Goal: Book appointment/travel/reservation

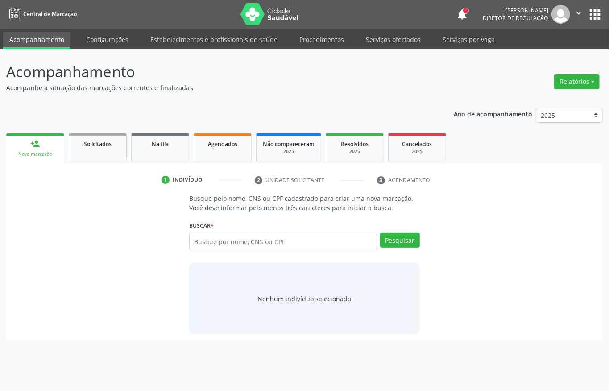
click at [387, 30] on ul "Acompanhamento Configurações Estabelecimentos e profissionais de saúde Procedim…" at bounding box center [304, 39] width 609 height 21
click at [387, 32] on link "Serviços ofertados" at bounding box center [393, 40] width 67 height 16
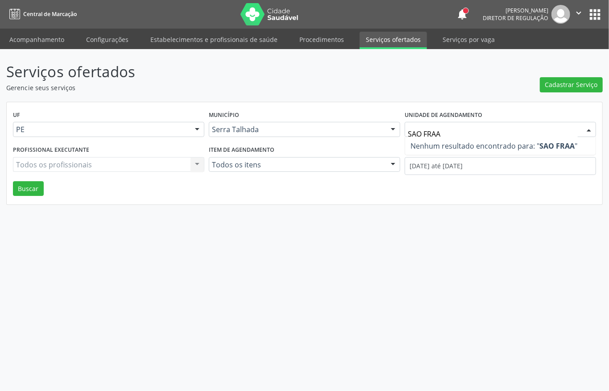
type input "SAO FRA"
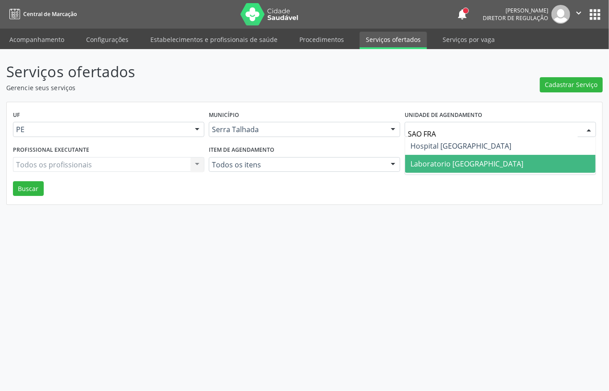
click at [411, 159] on span "Laboratorio [GEOGRAPHIC_DATA]" at bounding box center [467, 164] width 113 height 10
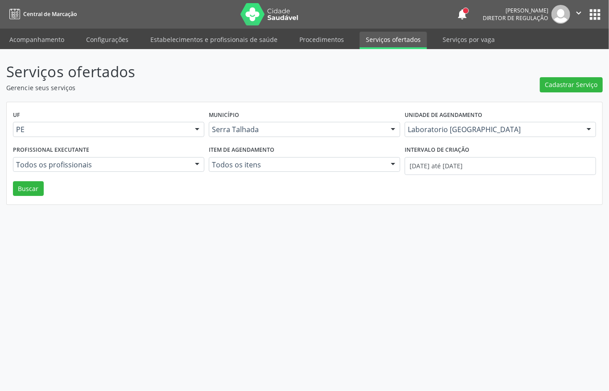
click at [7, 188] on div "UF PE PE Nenhum resultado encontrado para: " " Não há nenhuma opção para ser ex…" at bounding box center [305, 153] width 596 height 103
click at [44, 187] on div "UF PE PE Nenhum resultado encontrado para: " " Não há nenhuma opção para ser ex…" at bounding box center [305, 153] width 596 height 103
click at [32, 190] on button "Buscar" at bounding box center [28, 188] width 31 height 15
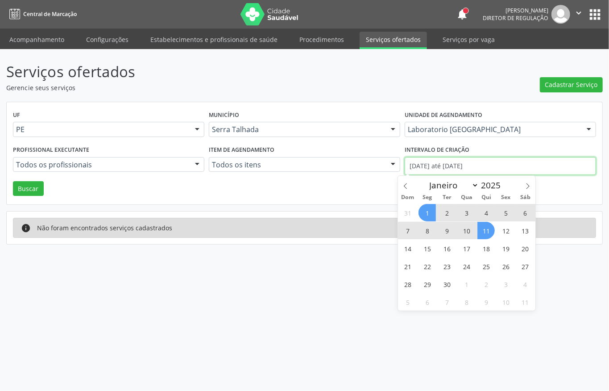
click at [459, 168] on input "01/09/2025 até 11/09/2025" at bounding box center [500, 166] width 191 height 18
click at [405, 183] on span at bounding box center [405, 183] width 15 height 15
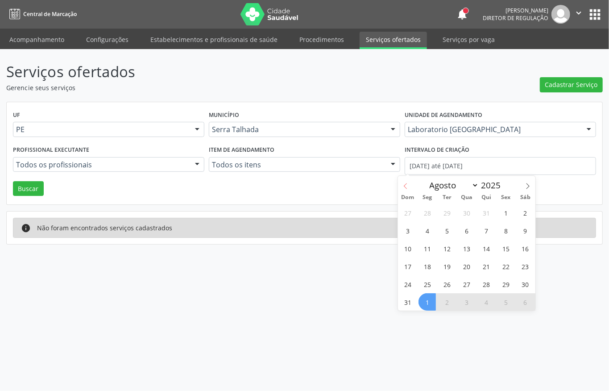
click at [405, 183] on span at bounding box center [405, 183] width 15 height 15
select select "6"
click at [449, 211] on span "1" at bounding box center [446, 212] width 17 height 17
type input "01/07/2025"
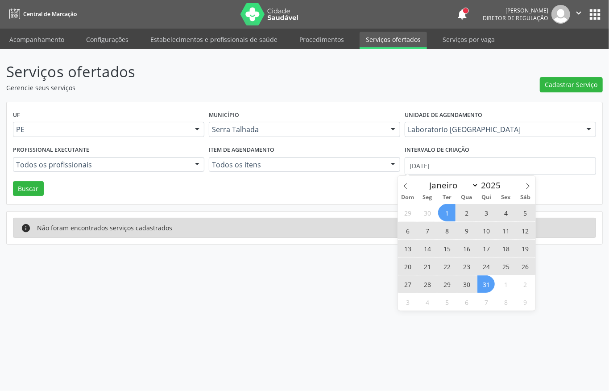
click at [489, 284] on span "31" at bounding box center [486, 283] width 17 height 17
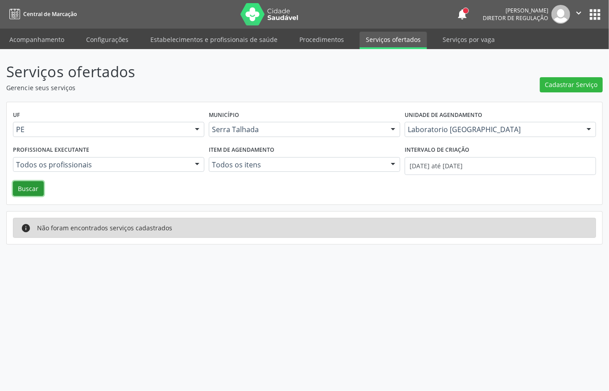
click at [29, 186] on button "Buscar" at bounding box center [28, 188] width 31 height 15
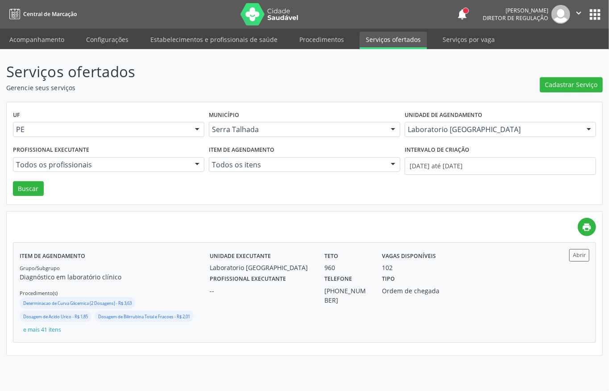
click at [481, 286] on div "Profissional executante -- Telefone (87) 2163-7071 Tipo Ordem de chegada" at bounding box center [375, 288] width 345 height 33
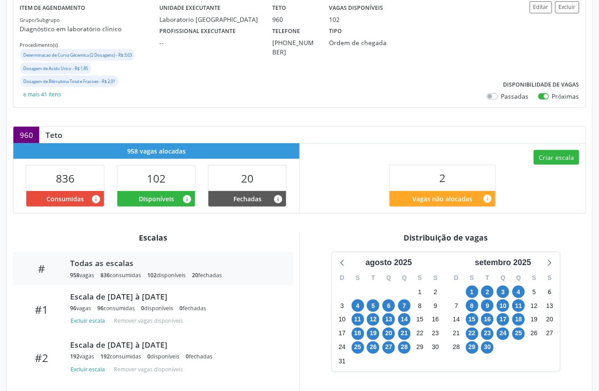
scroll to position [179, 0]
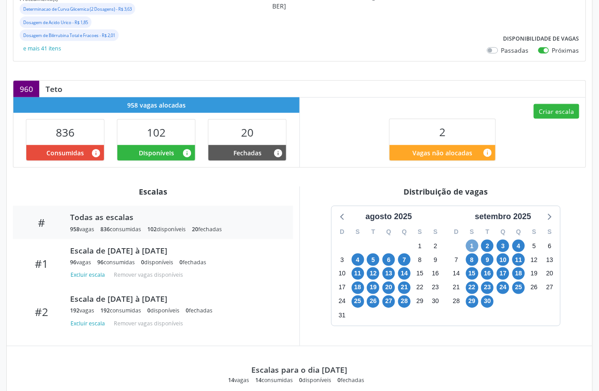
click at [471, 248] on span "1" at bounding box center [472, 246] width 12 height 12
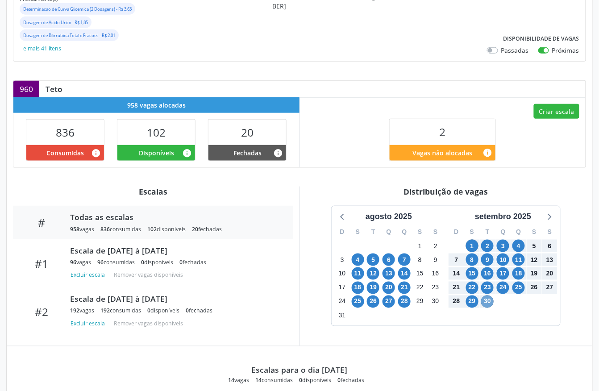
click at [491, 302] on span "30" at bounding box center [487, 301] width 12 height 12
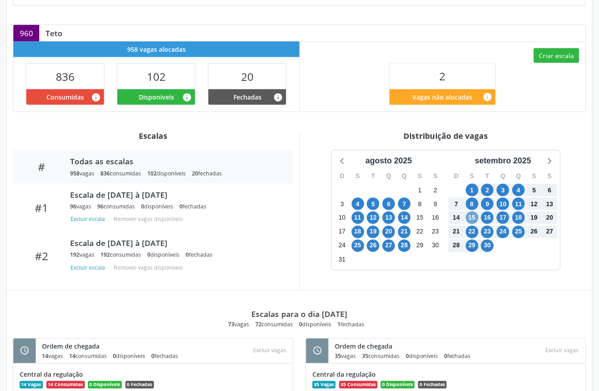
click at [470, 220] on span "15" at bounding box center [472, 218] width 12 height 12
click at [490, 245] on span "30" at bounding box center [487, 246] width 12 height 12
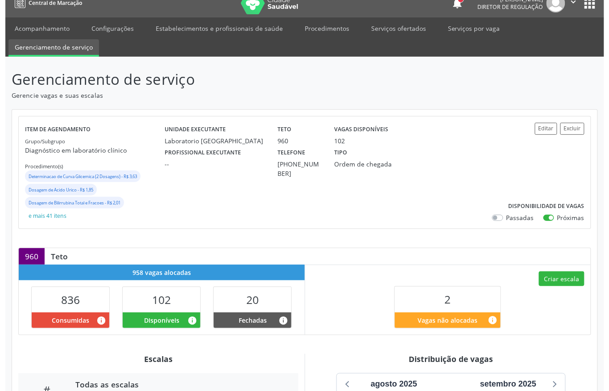
scroll to position [0, 0]
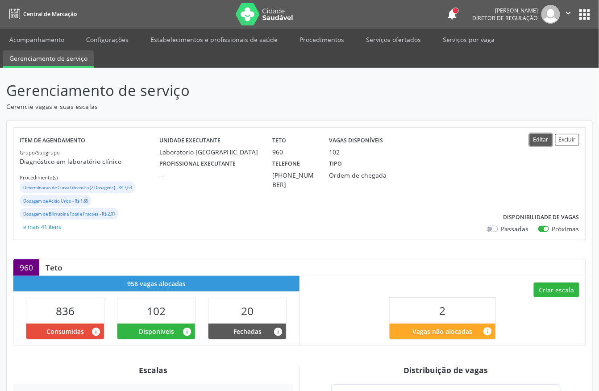
click at [536, 141] on button "Editar" at bounding box center [541, 140] width 22 height 12
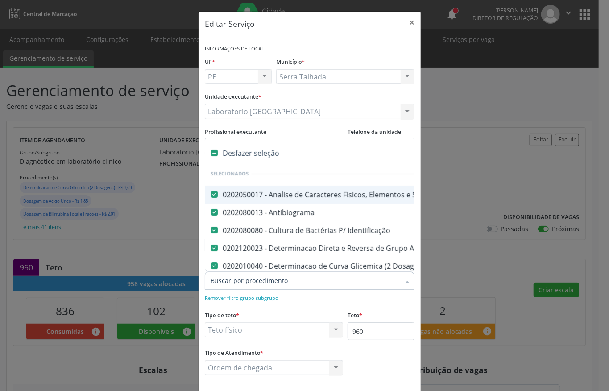
type input "G"
checkbox Anticitomegalovirus "false"
checkbox Antitoxoplasma "false"
checkbox Rubeola "false"
checkbox Fraco\) "false"
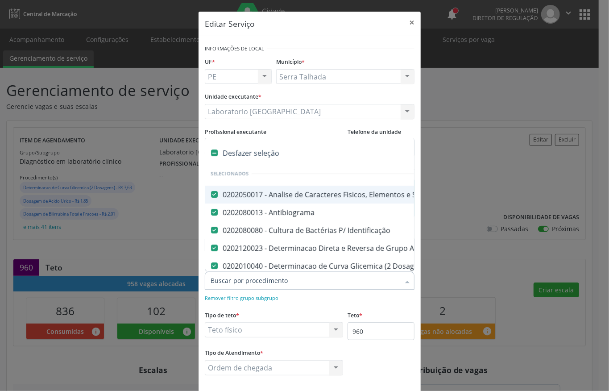
checkbox Parasitas "false"
checkbox Reumatoide "false"
checkbox \(Tia\) "false"
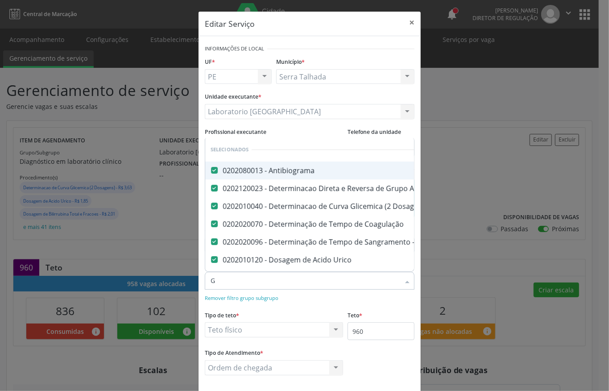
type input "GL"
checkbox Ldl "false"
checkbox Total "false"
checkbox Creatinina "false"
checkbox Serico "false"
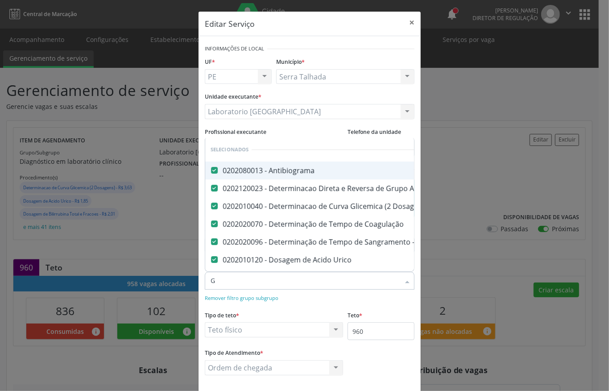
checkbox Gt\) "false"
checkbox Glicose "false"
checkbox Hcg\) "false"
checkbox Glicosilada "false"
checkbox \(Tsh\) "false"
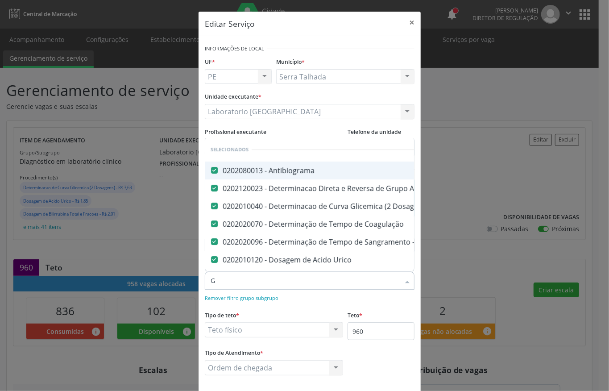
checkbox Reativa "false"
checkbox \(T4\) "false"
checkbox Livre\) "false"
checkbox \(Tgo\) "false"
checkbox \(Tgp\) "false"
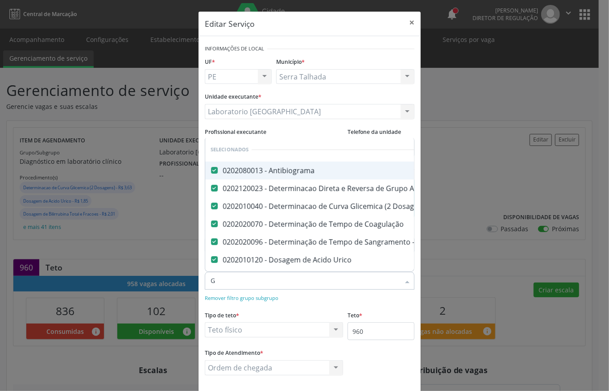
checkbox Triglicerideos "false"
checkbox \(T3\) "false"
checkbox Ureia "false"
checkbox Hemoglobina "false"
checkbox Completo "false"
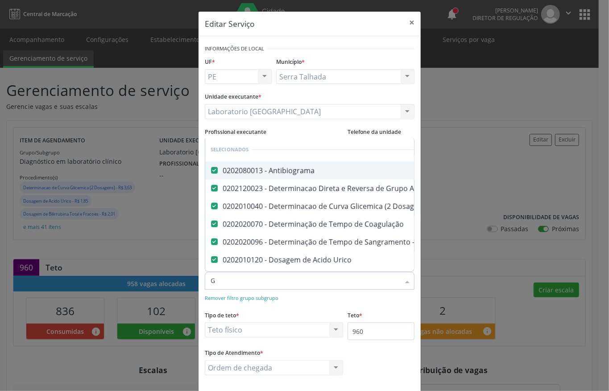
checkbox Anticitomegalovirus "false"
checkbox Antitoxoplasma "false"
checkbox Rubeola "false"
checkbox Anticitomegalovirus "false"
checkbox Antitoxoplasma "false"
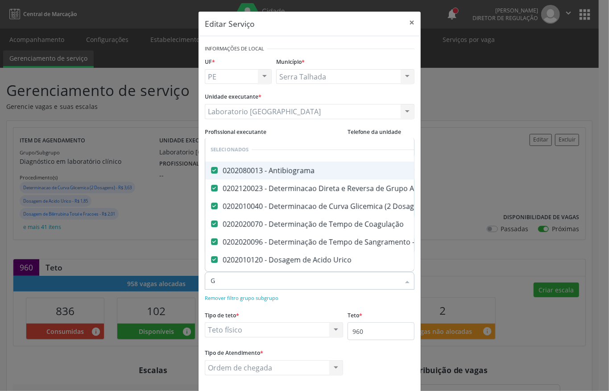
checkbox Rubeola "false"
checkbox \(Tia\) "false"
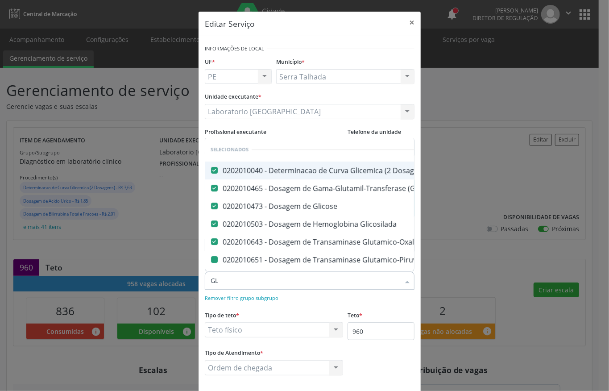
type input "GLI"
checkbox \(Tgp\) "false"
checkbox Triglicerideos "false"
checkbox Hemoglobina "false"
checkbox \(Tia\) "false"
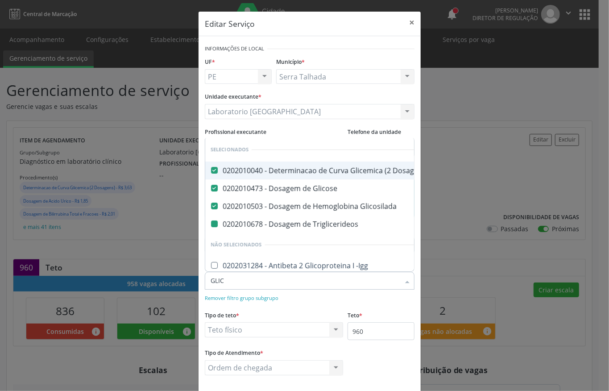
type input "GLICO"
checkbox Triglicerideos "false"
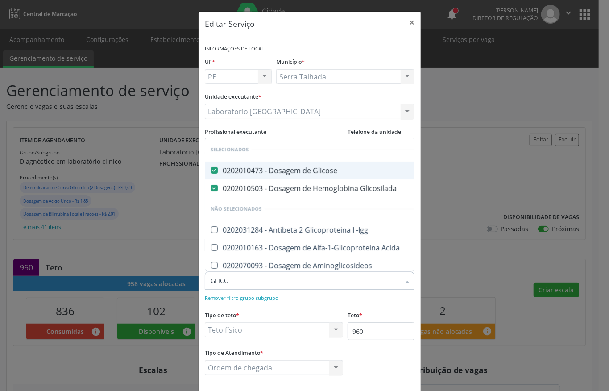
type input "GLIC"
checkbox -Igg "true"
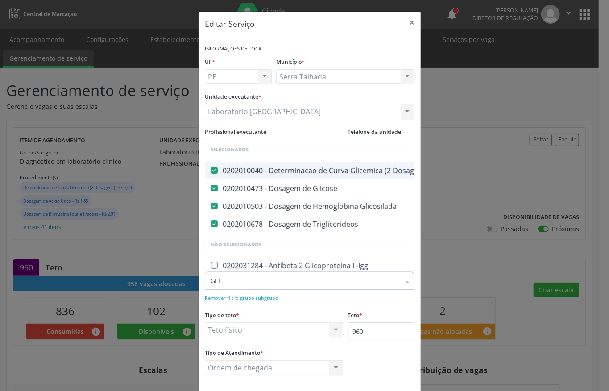
type input "GL"
checkbox -Igg "true"
checkbox Dosagens\) "true"
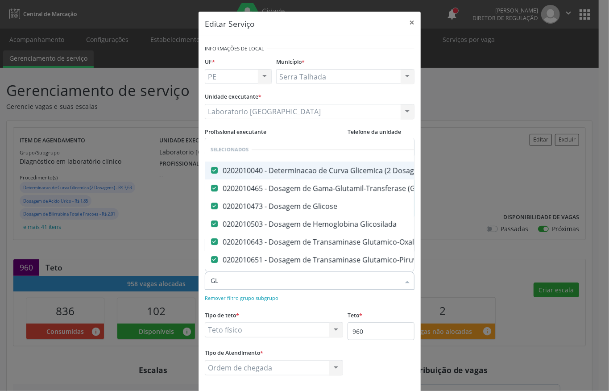
type input "G"
checkbox -Igg "true"
checkbox Líquor "true"
checkbox \(Confirmatorio\) "true"
checkbox Tardio\) "true"
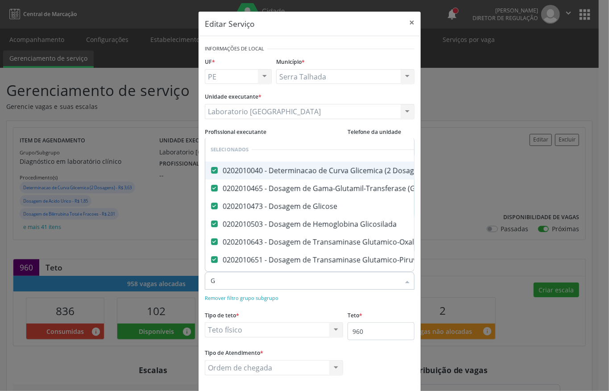
checkbox Dosagens\) "true"
checkbox Globular "true"
checkbox Sulfo-Hemoglobina "true"
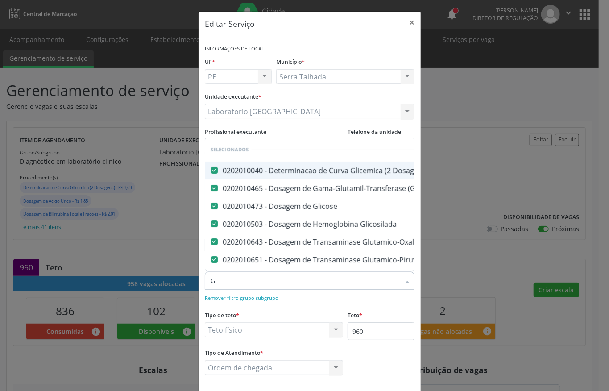
checkbox Euglobulina "true"
checkbox Noturna "true"
checkbox Acida "true"
checkbox Alfa-2-Macroglobulina "true"
checkbox Aminoglicosideos "true"
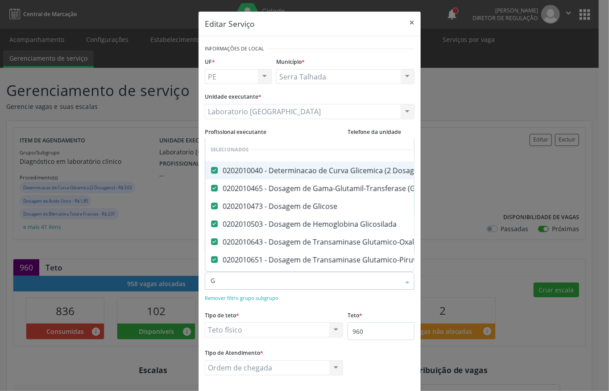
checkbox Igm "true"
checkbox Igg "true"
checkbox Iga "true"
checkbox Beta-2-Microglobulina "true"
checkbox Carboxi-Hemoglobina "true"
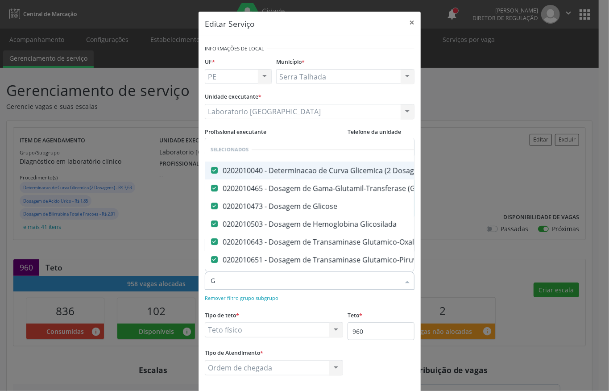
checkbox Crioaglutinina "true"
checkbox Glutamica "true"
checkbox Pezinho\) "true"
checkbox Derrames "true"
checkbox Desidrogenase "true"
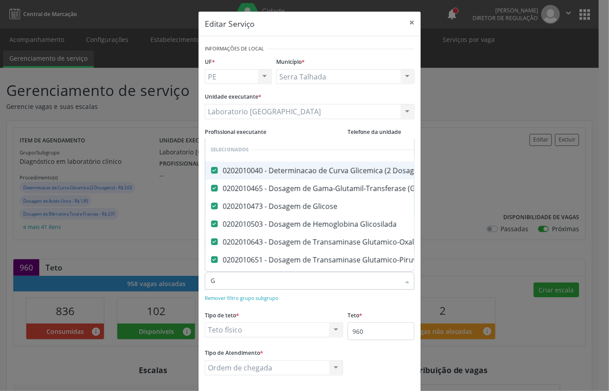
checkbox Tiroxina "true"
checkbox Haptoglobina "true"
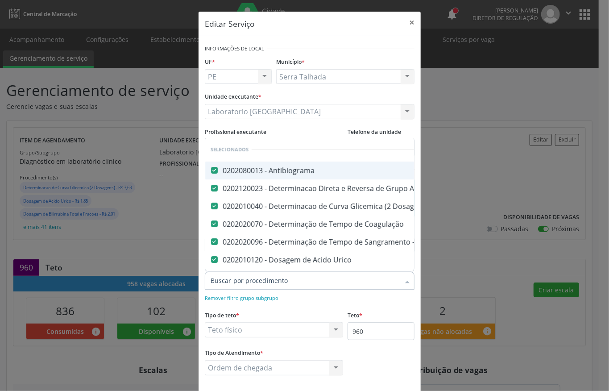
checkbox Adenograma "true"
checkbox -Igg "true"
checkbox Minima "true"
checkbox \(Diagnóstica\) "true"
checkbox \(Gram\) "true"
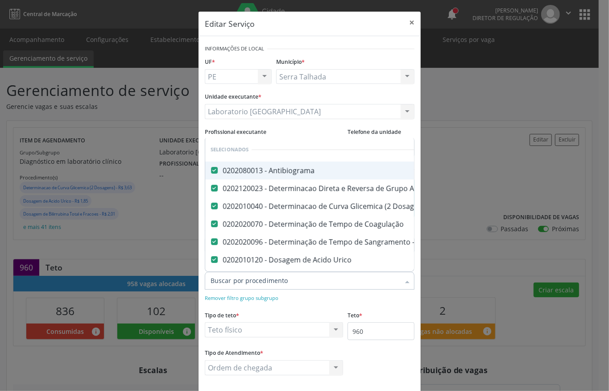
checkbox Clamidia "true"
checkbox Herpesvirus "true"
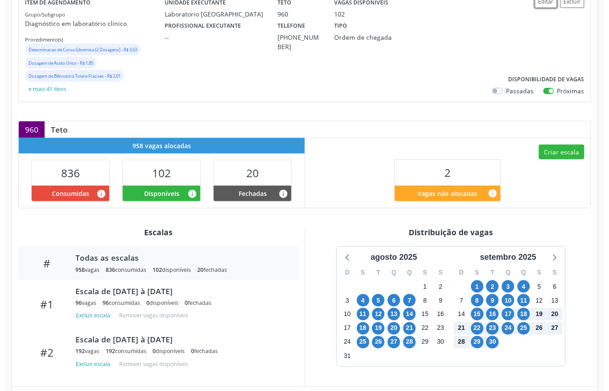
scroll to position [59, 0]
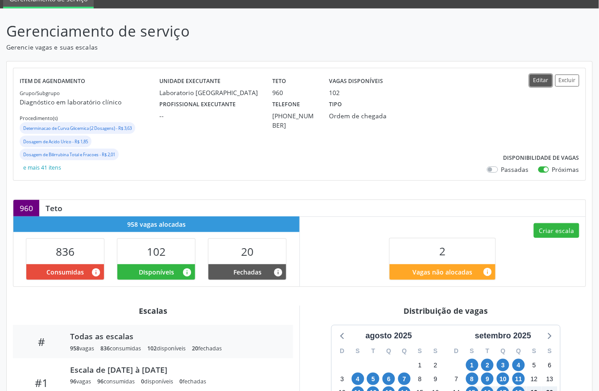
click at [531, 83] on button "Editar" at bounding box center [541, 81] width 22 height 12
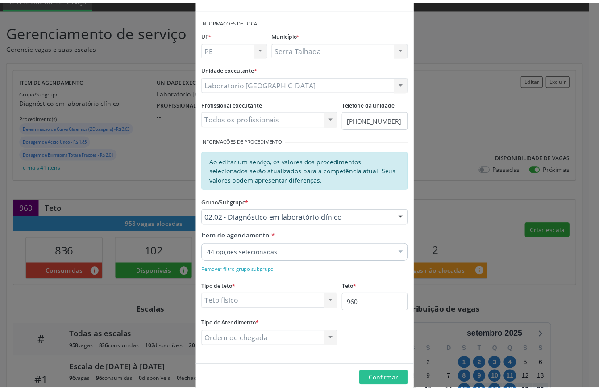
scroll to position [43, 0]
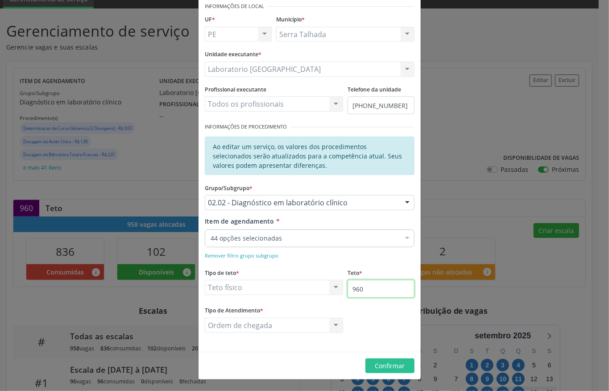
click at [371, 290] on input "960" at bounding box center [381, 289] width 67 height 18
type input "2000"
click at [375, 359] on button "Confirmar" at bounding box center [389, 365] width 49 height 15
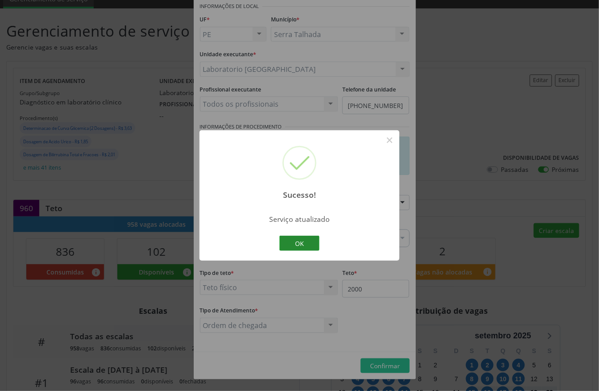
click at [295, 241] on button "OK" at bounding box center [299, 243] width 40 height 15
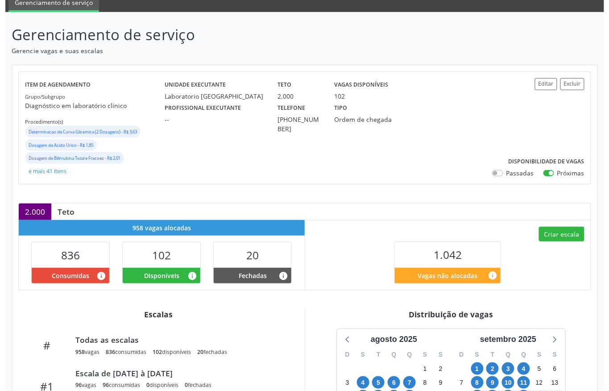
scroll to position [179, 0]
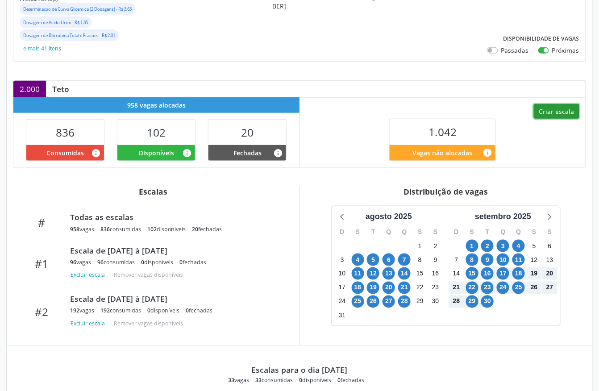
click at [537, 115] on button "Criar escala" at bounding box center [557, 111] width 46 height 15
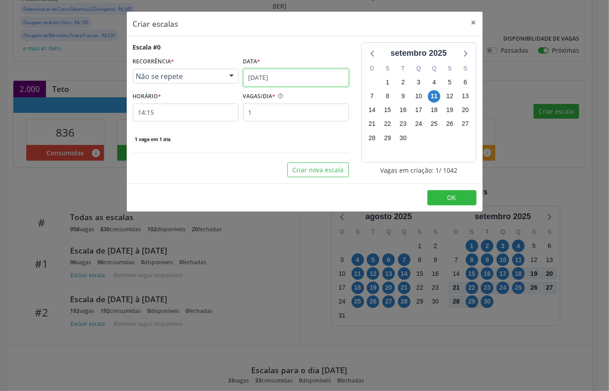
click at [283, 71] on input "11/09/2025" at bounding box center [296, 78] width 106 height 18
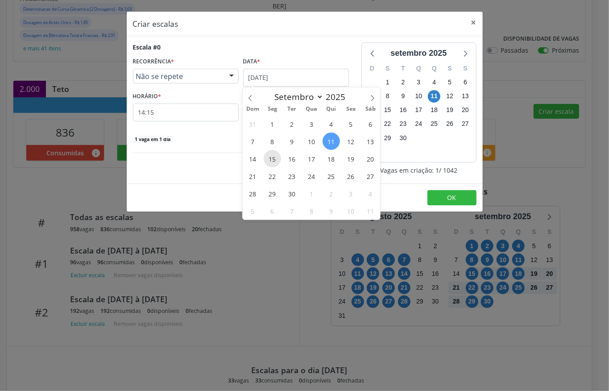
click at [267, 152] on span "15" at bounding box center [272, 158] width 17 height 17
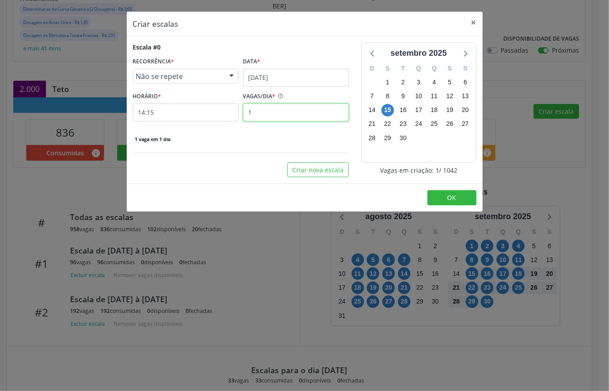
click at [261, 111] on input "1" at bounding box center [296, 113] width 106 height 18
type input "2"
click at [218, 116] on input "14:15" at bounding box center [186, 113] width 106 height 18
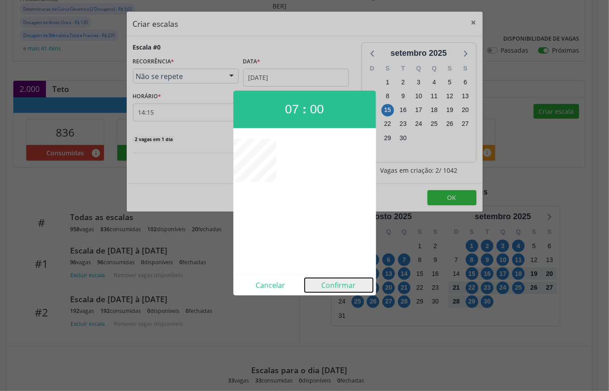
click at [349, 283] on button "Confirmar" at bounding box center [339, 285] width 68 height 14
type input "07:00"
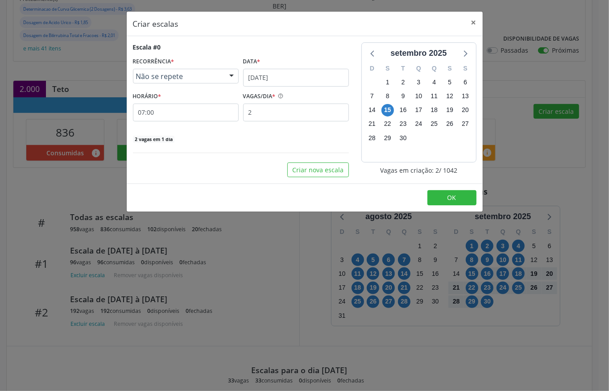
click at [459, 209] on footer "OK" at bounding box center [305, 197] width 356 height 28
click at [459, 203] on button "OK" at bounding box center [452, 197] width 49 height 15
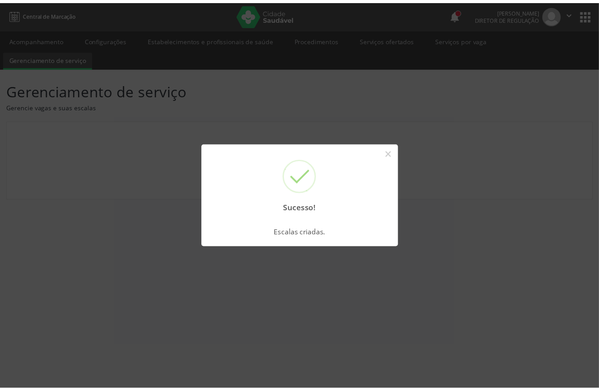
scroll to position [0, 0]
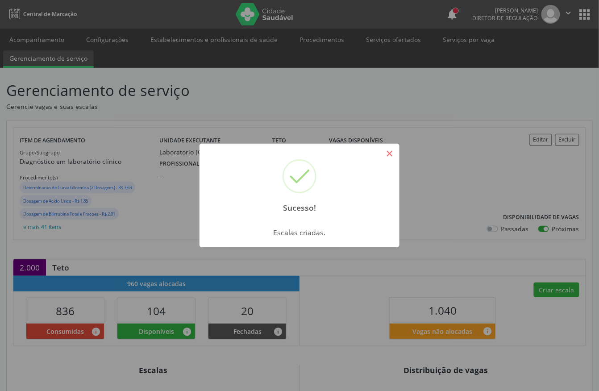
click at [390, 156] on button "×" at bounding box center [389, 153] width 15 height 15
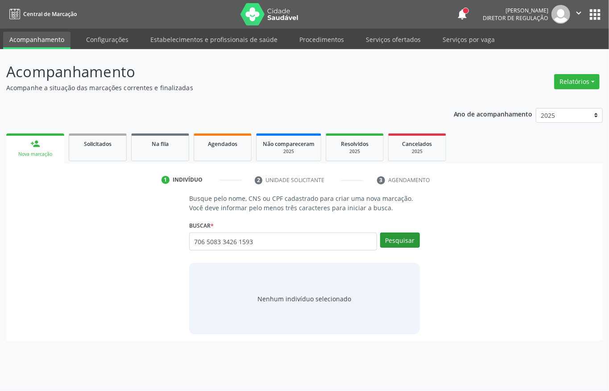
type input "706 5083 3426 1593"
click at [400, 238] on button "Pesquisar" at bounding box center [400, 240] width 40 height 15
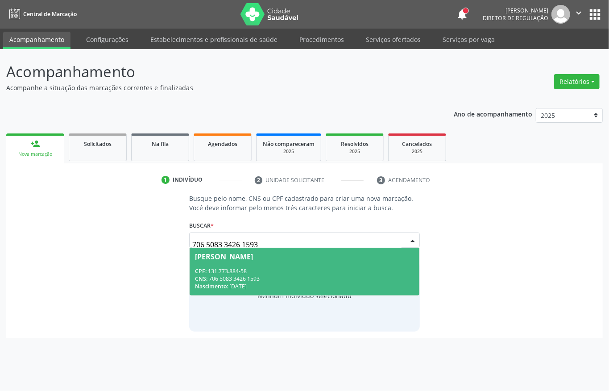
click at [290, 272] on div "CPF: 131.773.884-58" at bounding box center [304, 271] width 219 height 8
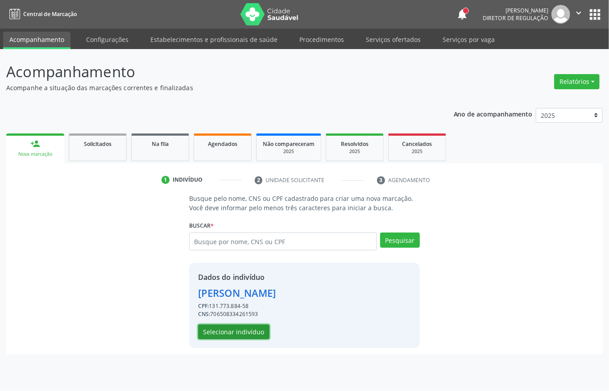
click at [237, 338] on button "Selecionar indivíduo" at bounding box center [233, 331] width 71 height 15
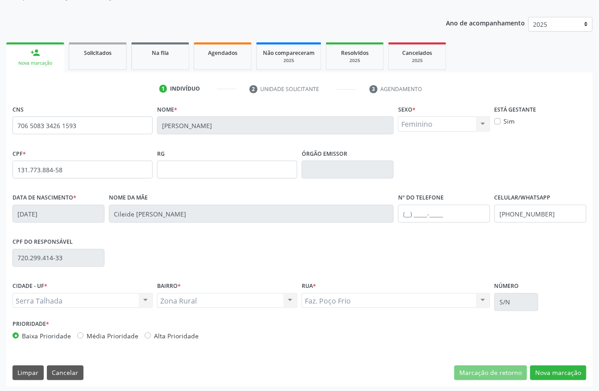
scroll to position [93, 0]
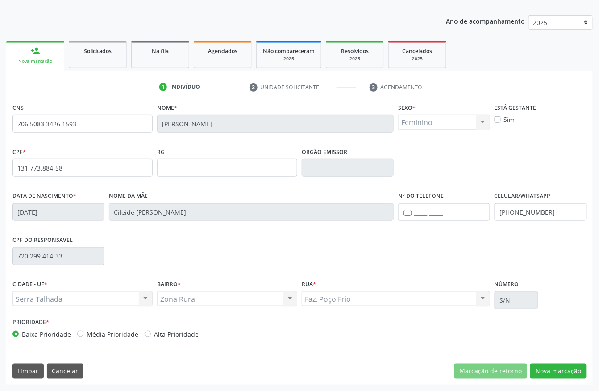
click at [552, 354] on div "CNS 706 5083 3426 1593 Nome * Gessica Taynara da Silva Sexo * Feminino Masculin…" at bounding box center [299, 243] width 586 height 284
click at [553, 362] on div "CNS 706 5083 3426 1593 Nome * Gessica Taynara da Silva Sexo * Feminino Masculin…" at bounding box center [299, 243] width 586 height 284
click at [552, 366] on button "Nova marcação" at bounding box center [558, 371] width 56 height 15
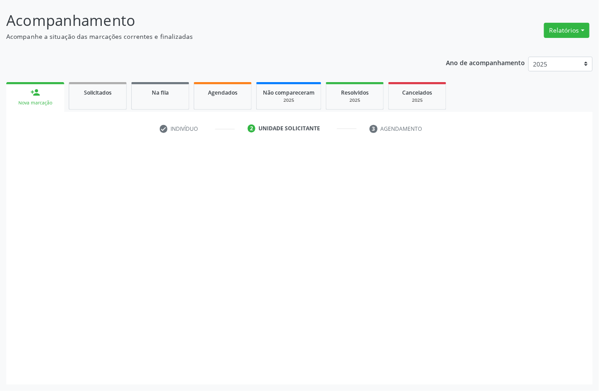
scroll to position [52, 0]
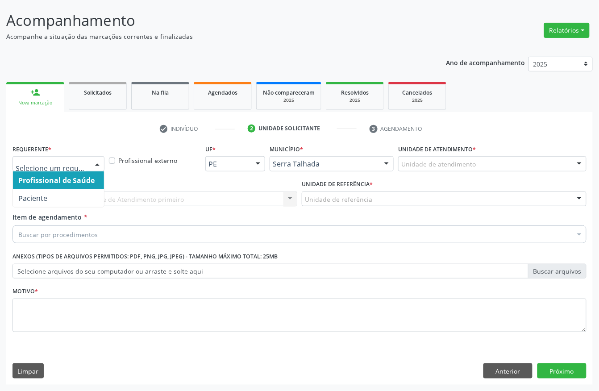
click at [70, 158] on div at bounding box center [58, 163] width 92 height 15
click at [49, 187] on span "Profissional de Saúde" at bounding box center [58, 180] width 91 height 18
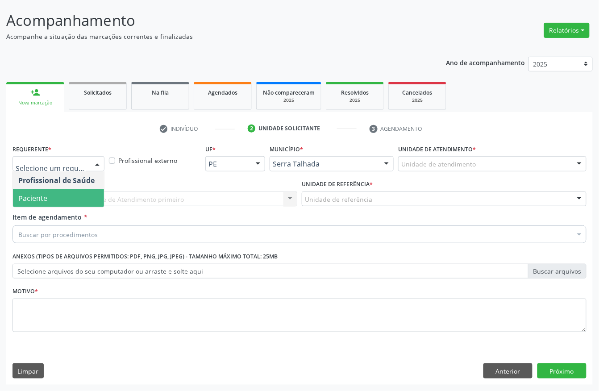
click at [40, 202] on span "Paciente" at bounding box center [58, 198] width 91 height 18
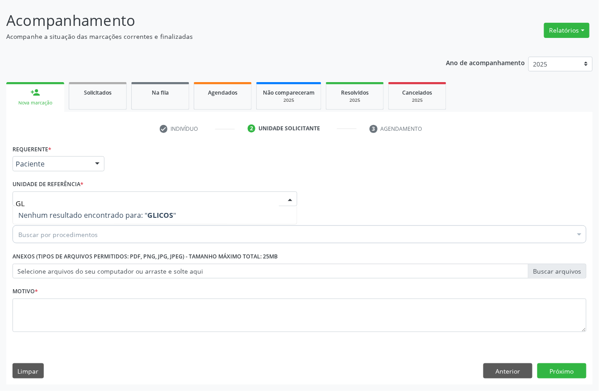
type input "G"
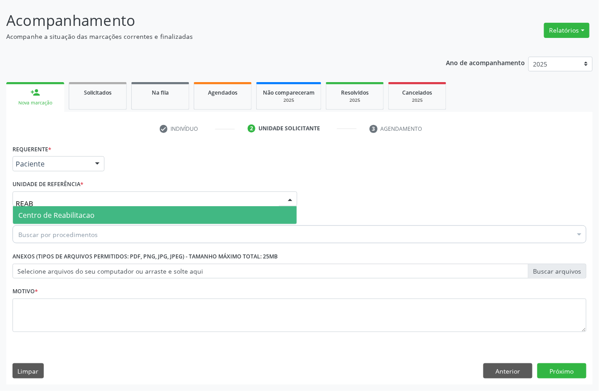
type input "REABI"
click at [59, 218] on span "Centro de Reabilitacao" at bounding box center [56, 215] width 76 height 10
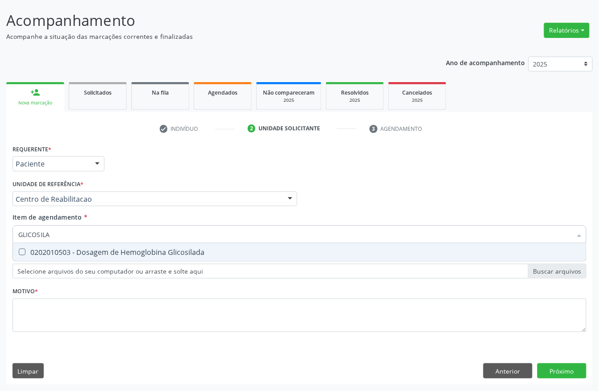
type input "GLICOSILAD"
click at [175, 254] on div "0202010503 - Dosagem de Hemoglobina Glicosilada" at bounding box center [299, 252] width 562 height 7
checkbox Glicosilada "true"
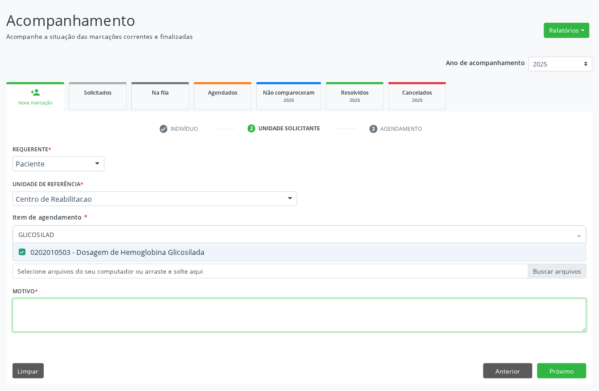
click at [122, 322] on div "Requerente * Paciente Profissional de Saúde Paciente Nenhum resultado encontrad…" at bounding box center [299, 243] width 574 height 202
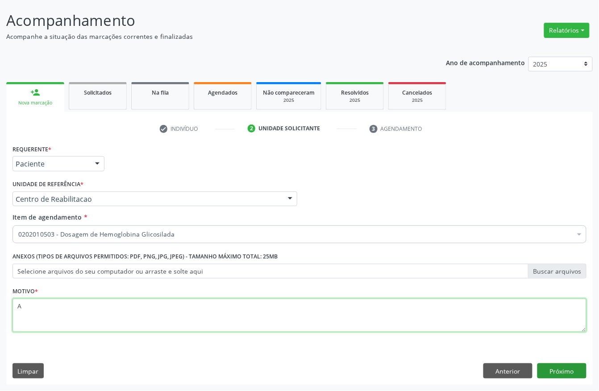
type textarea "A"
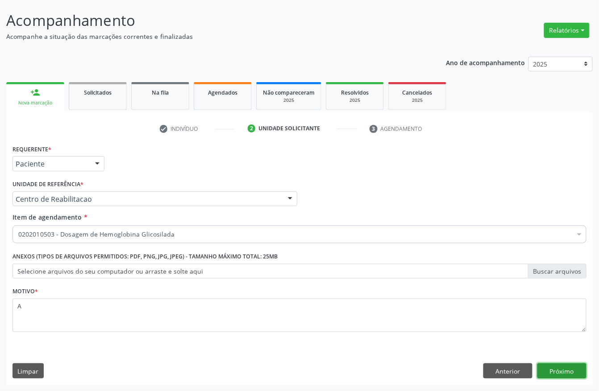
click at [544, 371] on button "Próximo" at bounding box center [561, 370] width 49 height 15
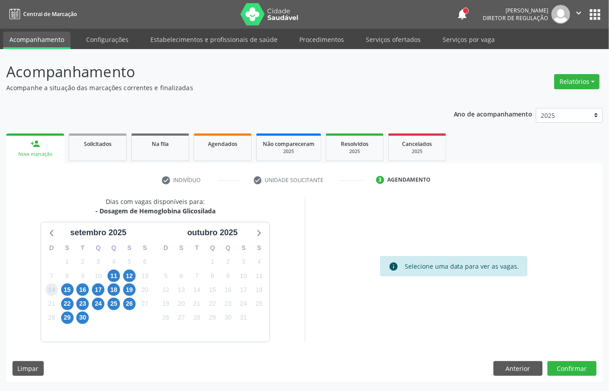
click at [56, 291] on span "14" at bounding box center [52, 289] width 12 height 12
click at [63, 290] on span "15" at bounding box center [67, 289] width 12 height 12
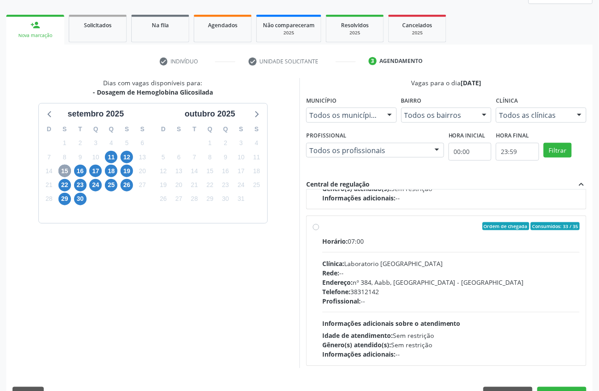
scroll to position [299, 0]
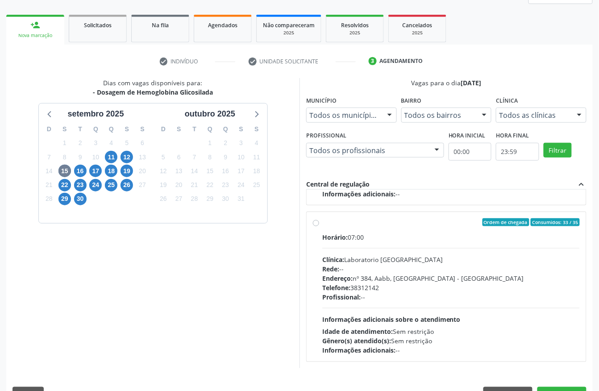
click at [386, 261] on div "Clínica: Laboratorio Sao Francisco" at bounding box center [450, 259] width 257 height 9
click at [319, 226] on input "Ordem de chegada Consumidos: 33 / 35 Horário: 07:00 Clínica: Laboratorio Sao Fr…" at bounding box center [316, 222] width 6 height 8
radio input "true"
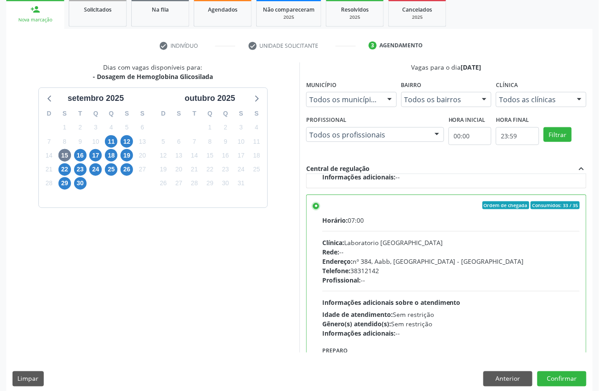
scroll to position [143, 0]
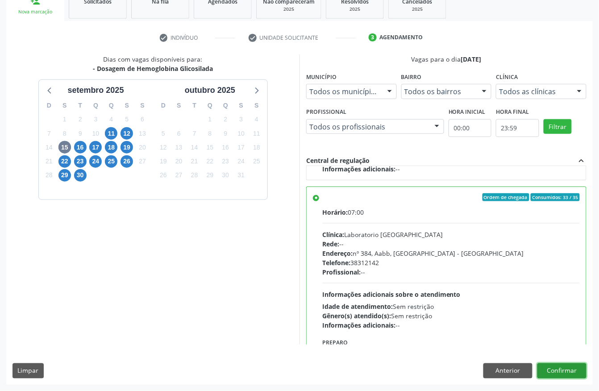
click at [575, 367] on button "Confirmar" at bounding box center [561, 370] width 49 height 15
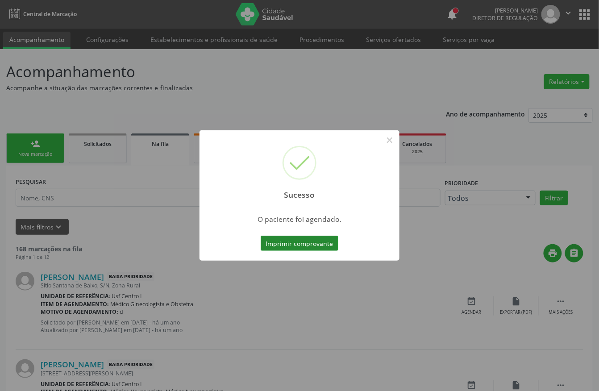
click at [320, 249] on button "Imprimir comprovante" at bounding box center [300, 243] width 78 height 15
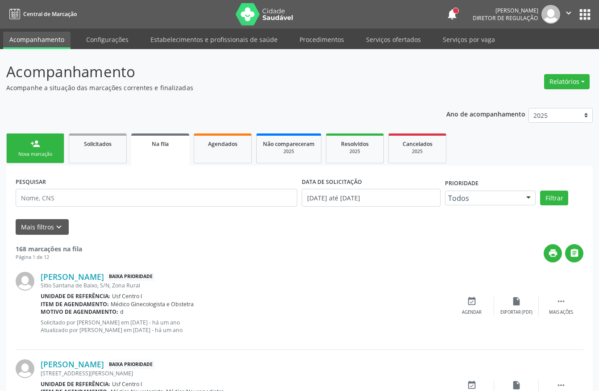
click at [50, 154] on div "Nova marcação" at bounding box center [35, 154] width 45 height 7
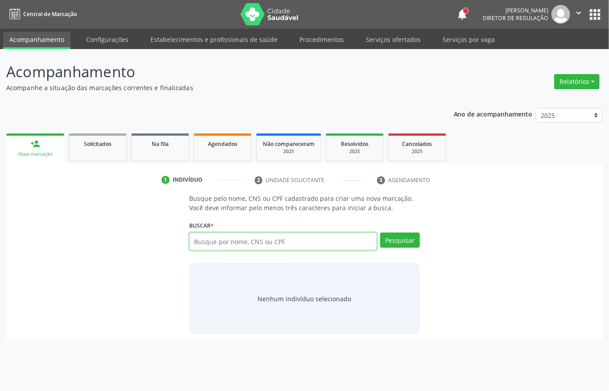
click at [250, 236] on input "text" at bounding box center [283, 242] width 188 height 18
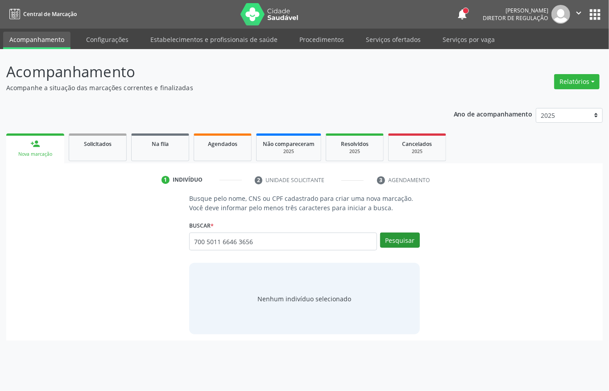
type input "700 5011 6646 3656"
click at [393, 242] on button "Pesquisar" at bounding box center [400, 240] width 40 height 15
type input "700 5011 6646 3656"
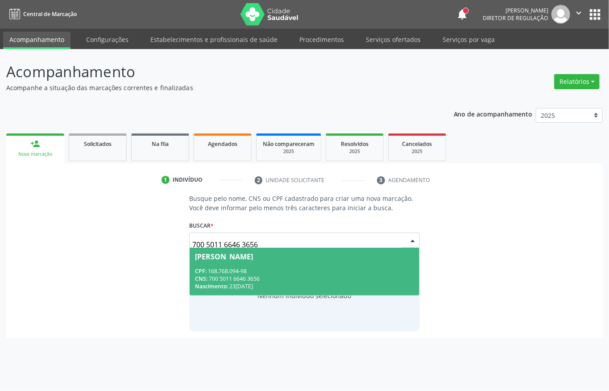
click at [322, 266] on span "[PERSON_NAME] CPF: 168.768.094-98 CNS: 700 5011 6646 3656 Nascimento: 23[DATE]" at bounding box center [305, 272] width 230 height 48
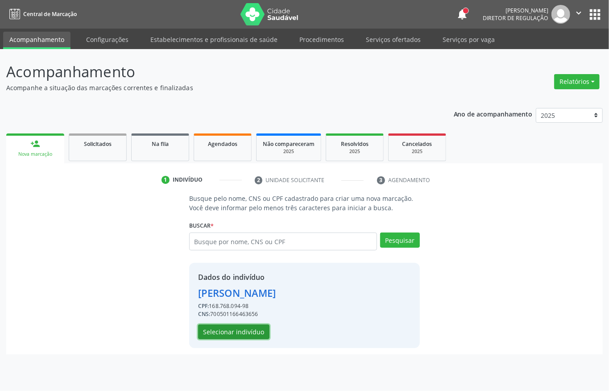
click at [247, 331] on button "Selecionar indivíduo" at bounding box center [233, 331] width 71 height 15
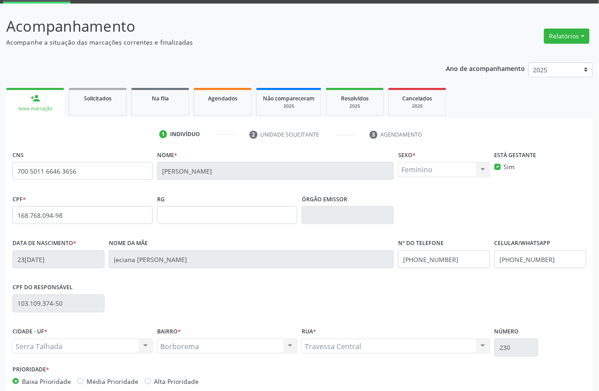
scroll to position [93, 0]
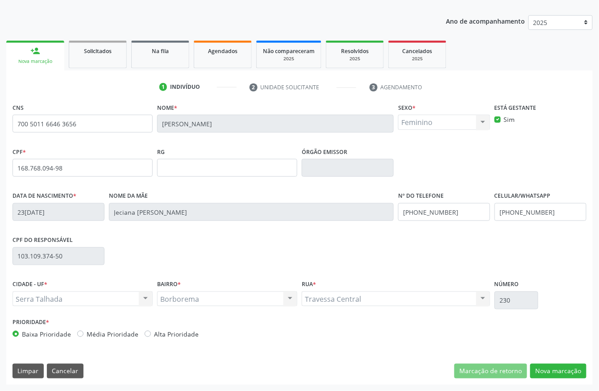
click at [456, 223] on fieldset "Nº do Telefone [PHONE_NUMBER]" at bounding box center [444, 208] width 92 height 38
click at [445, 202] on div "Nº do Telefone [PHONE_NUMBER]" at bounding box center [444, 205] width 92 height 32
click at [445, 209] on input "[PHONE_NUMBER]" at bounding box center [444, 212] width 92 height 18
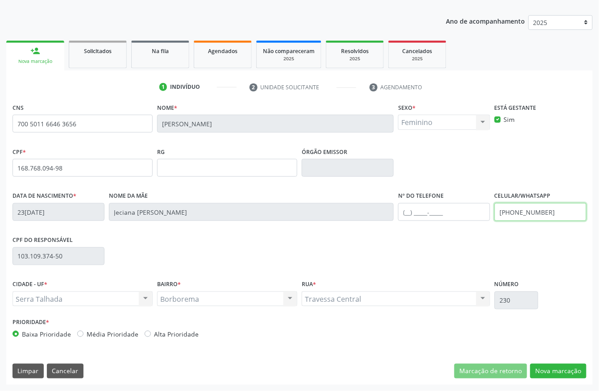
click at [541, 217] on input "[PHONE_NUMBER]" at bounding box center [540, 212] width 92 height 18
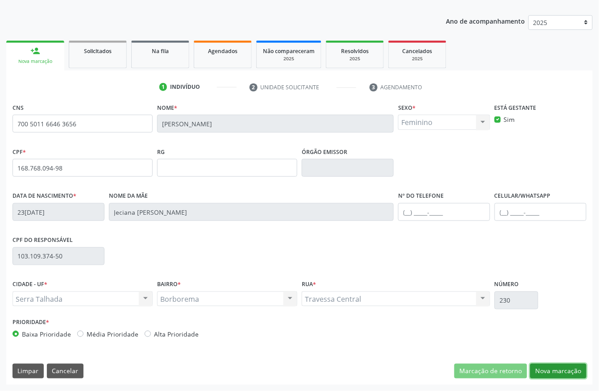
click at [554, 370] on button "Nova marcação" at bounding box center [558, 371] width 56 height 15
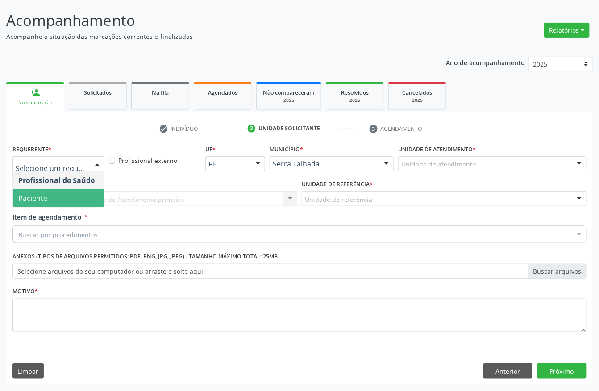
click at [56, 199] on span "Paciente" at bounding box center [58, 198] width 91 height 18
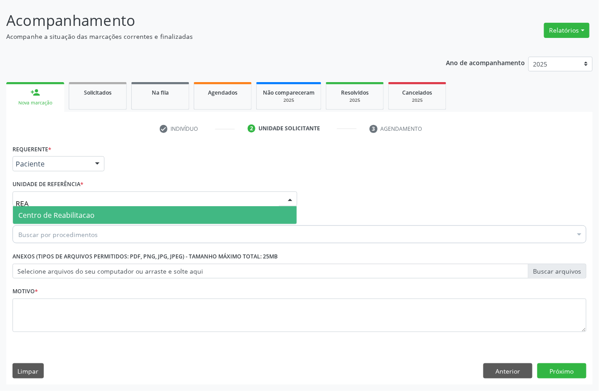
type input "REAB"
click at [58, 210] on span "Centro de Reabilitacao" at bounding box center [56, 215] width 76 height 10
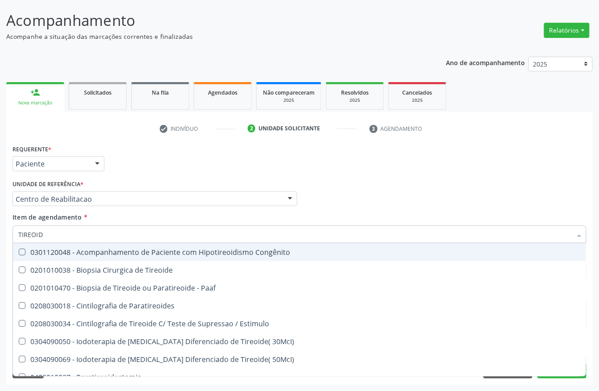
type input "TIREOIDE"
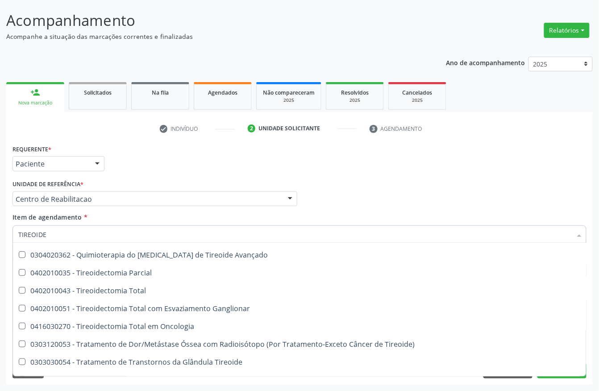
scroll to position [153, 0]
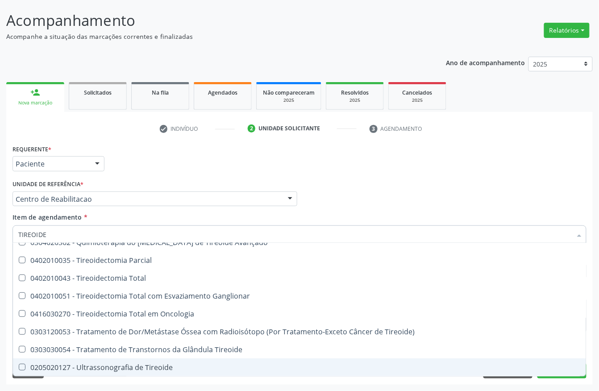
click at [138, 365] on div "0205020127 - Ultrassonografia de Tireoide" at bounding box center [299, 367] width 562 height 7
checkbox Tireoide "true"
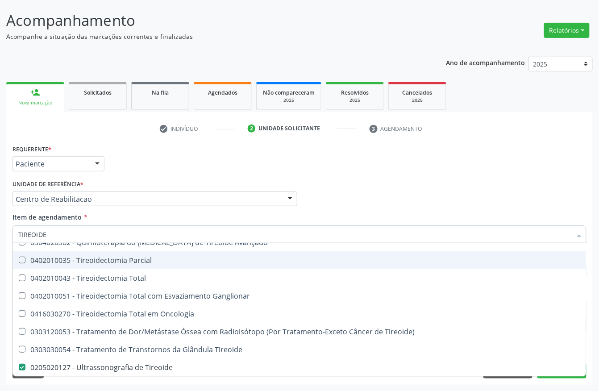
drag, startPoint x: 195, startPoint y: 148, endPoint x: 174, endPoint y: 221, distance: 76.3
click at [195, 148] on div "Requerente * Paciente Profissional de Saúde Paciente Nenhum resultado encontrad…" at bounding box center [299, 159] width 578 height 35
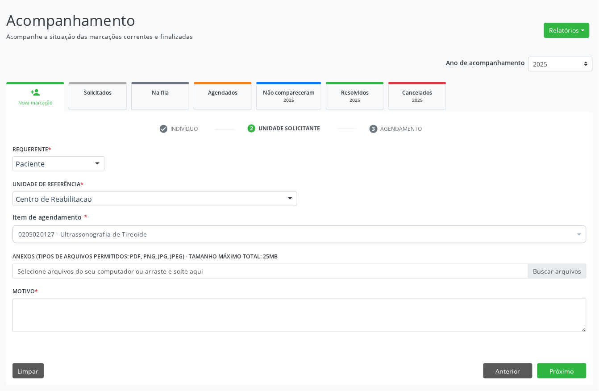
scroll to position [0, 0]
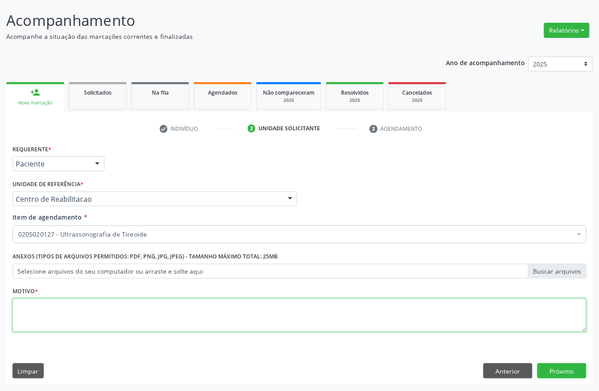
click at [69, 321] on textarea at bounding box center [299, 316] width 574 height 34
type textarea "."
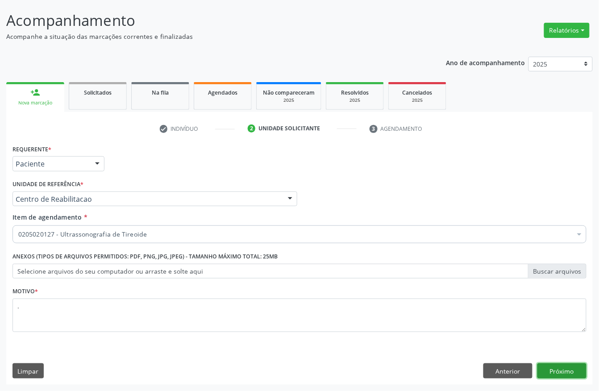
click at [547, 374] on button "Próximo" at bounding box center [561, 370] width 49 height 15
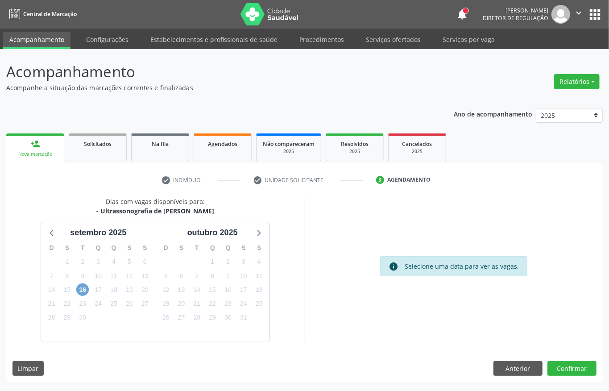
click at [80, 291] on span "16" at bounding box center [82, 289] width 12 height 12
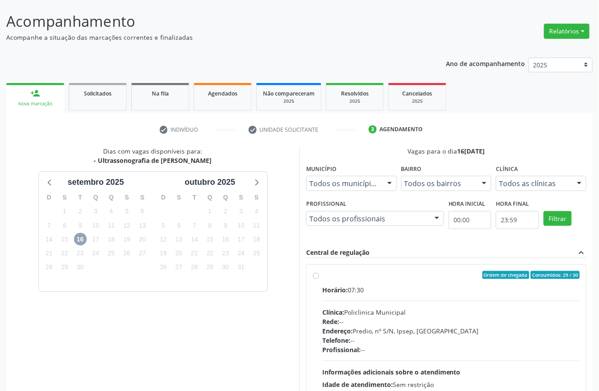
scroll to position [119, 0]
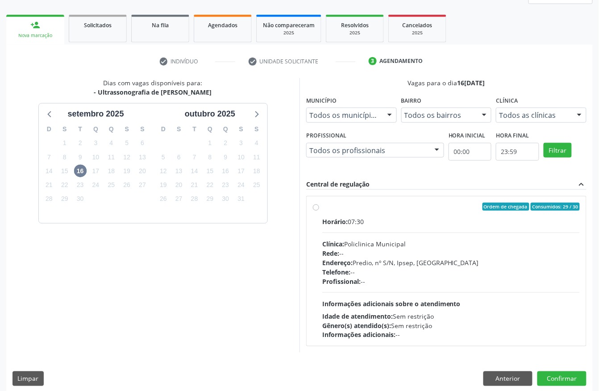
click at [444, 244] on div "Clínica: Policlinica Municipal" at bounding box center [450, 243] width 257 height 9
click at [319, 211] on input "Ordem de chegada Consumidos: 29 / 30 Horário: 07:30 Clínica: Policlinica Munici…" at bounding box center [316, 207] width 6 height 8
radio input "true"
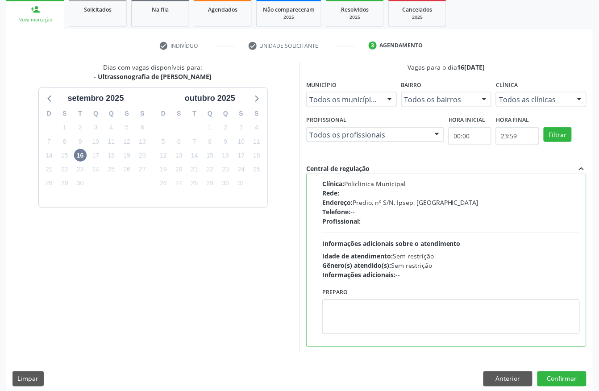
scroll to position [143, 0]
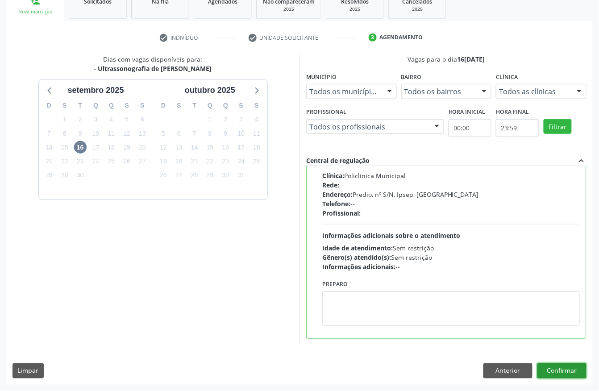
click at [551, 375] on button "Confirmar" at bounding box center [561, 370] width 49 height 15
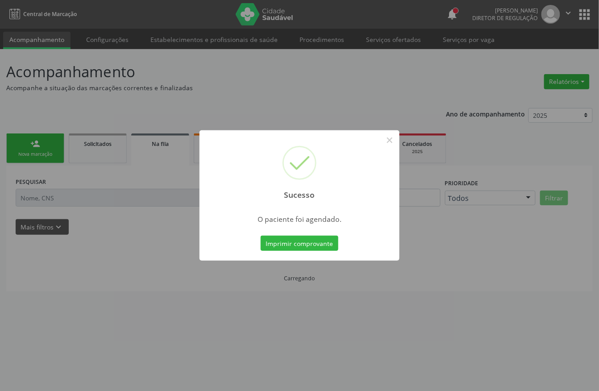
scroll to position [0, 0]
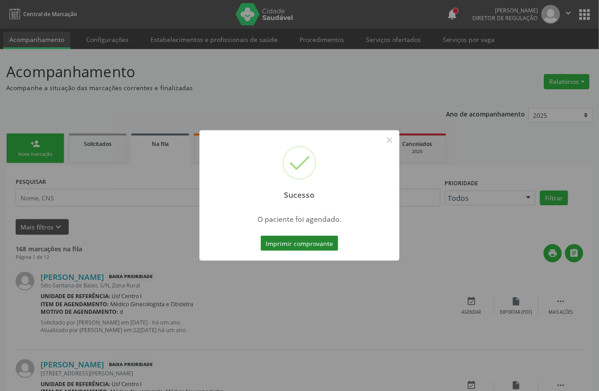
click at [318, 238] on button "Imprimir comprovante" at bounding box center [300, 243] width 78 height 15
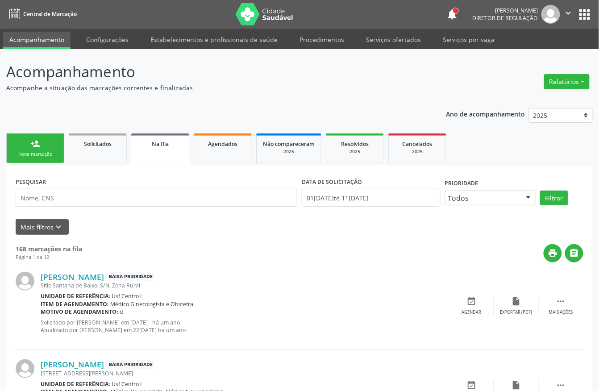
click at [38, 151] on div "Nova marcação" at bounding box center [35, 154] width 45 height 7
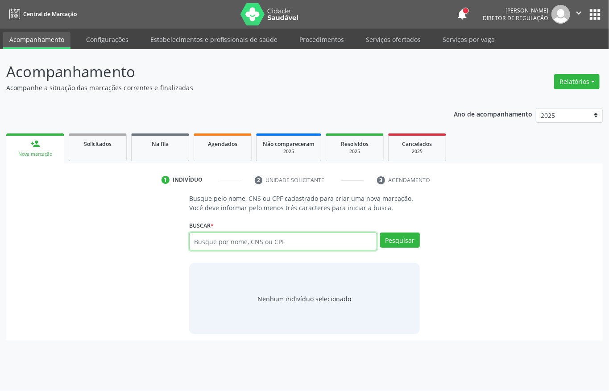
click at [315, 243] on input "text" at bounding box center [283, 242] width 188 height 18
type input "703606034914233"
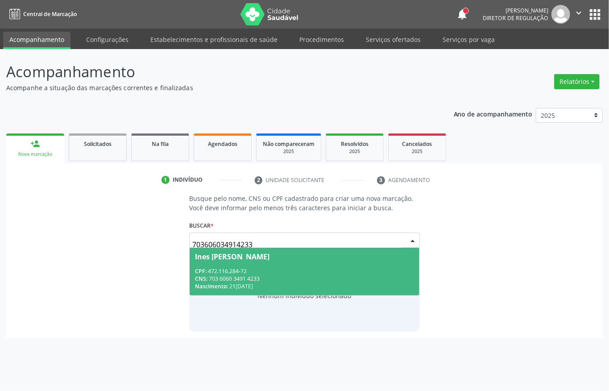
click at [311, 272] on div "CPF: 472.116.284-72" at bounding box center [304, 271] width 219 height 8
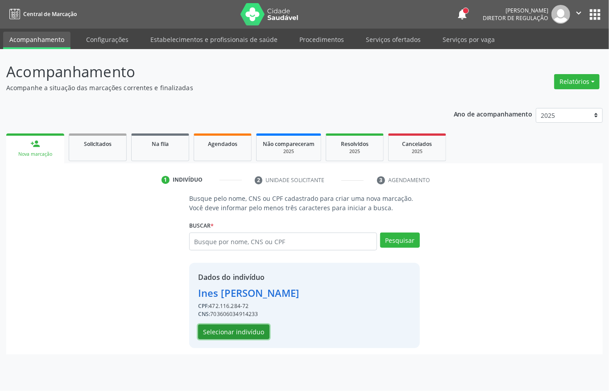
click at [229, 332] on button "Selecionar indivíduo" at bounding box center [233, 331] width 71 height 15
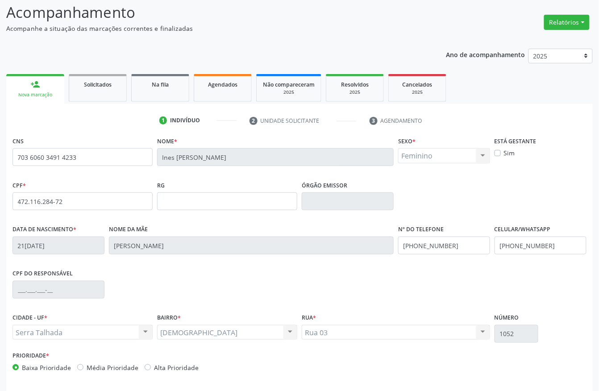
scroll to position [93, 0]
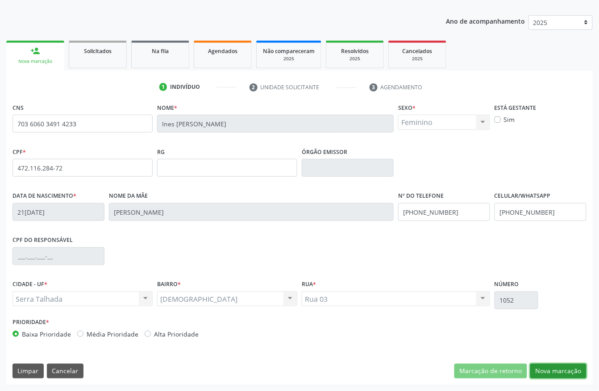
click at [552, 368] on button "Nova marcação" at bounding box center [558, 371] width 56 height 15
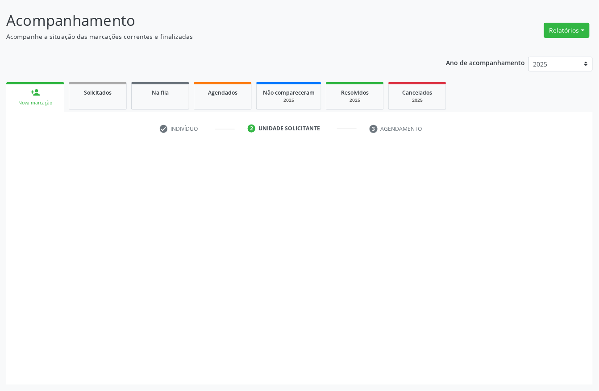
scroll to position [52, 0]
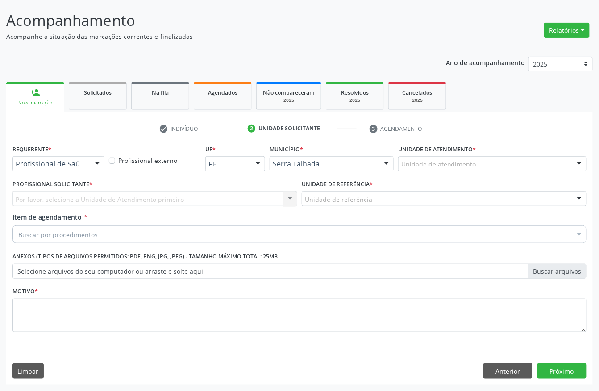
click at [69, 171] on div "Requerente * Profissional de Saúde Profissional de Saúde Paciente Nenhum result…" at bounding box center [58, 159] width 96 height 35
click at [69, 170] on div "Profissional de Saúde" at bounding box center [58, 163] width 92 height 15
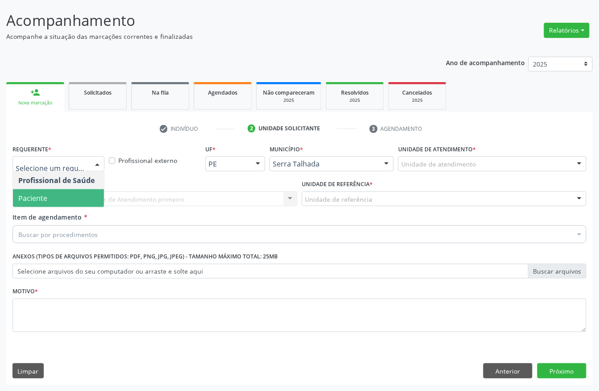
click at [56, 196] on span "Paciente" at bounding box center [58, 198] width 91 height 18
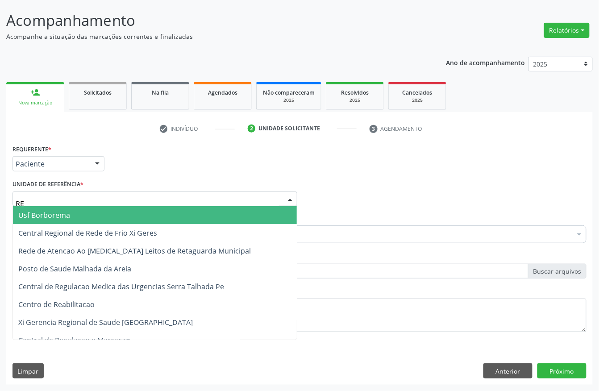
type input "REA"
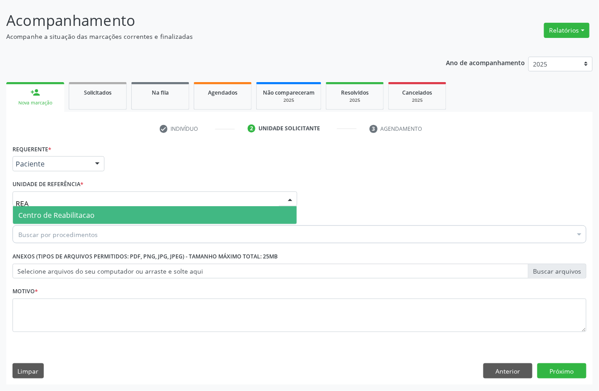
click at [56, 208] on span "Centro de Reabilitacao" at bounding box center [155, 215] width 284 height 18
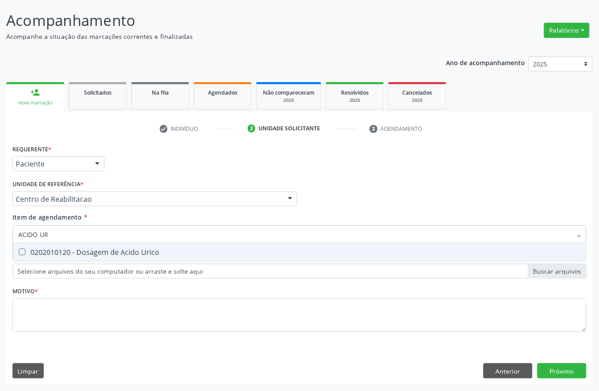
type input "ACIDO URI"
click at [61, 253] on div "0202010120 - Dosagem de Acido Urico" at bounding box center [299, 252] width 562 height 7
checkbox Urico "true"
click at [64, 227] on input "ACIDO URI" at bounding box center [294, 234] width 553 height 18
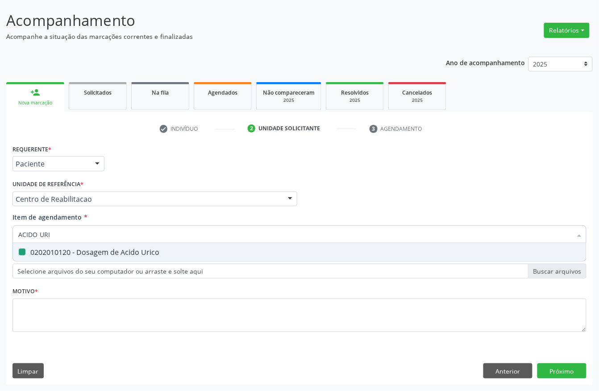
type input "ACIDO"
checkbox Urico "false"
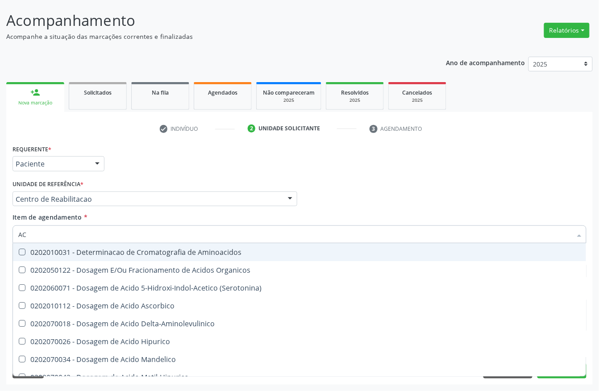
type input "A"
checkbox Urico "false"
checkbox Cromatografia\) "false"
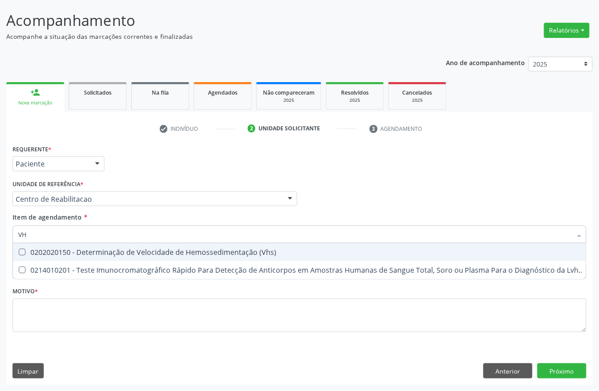
type input "VHS"
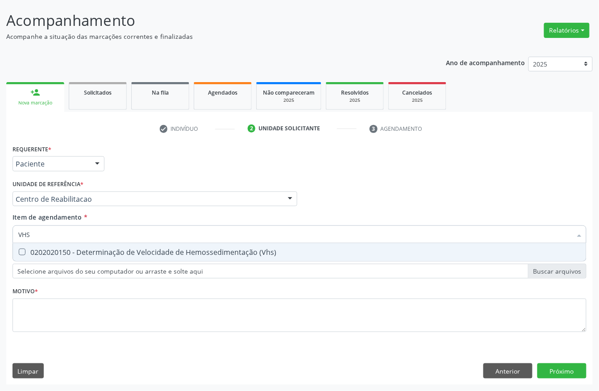
click at [38, 249] on div "0202020150 - Determinação de Velocidade de Hemossedimentação (Vhs)" at bounding box center [299, 252] width 562 height 7
checkbox \(Vhs\) "true"
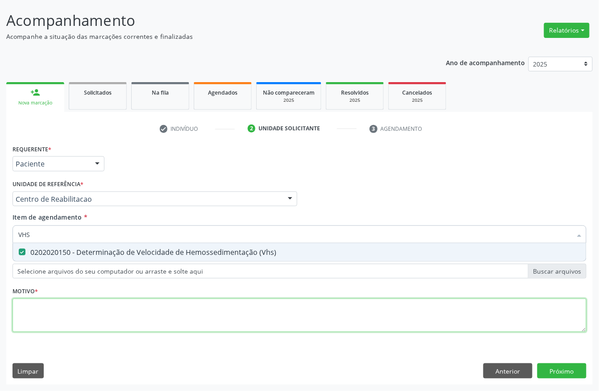
click at [28, 310] on div "Requerente * Paciente Profissional de Saúde Paciente Nenhum resultado encontrad…" at bounding box center [299, 243] width 574 height 202
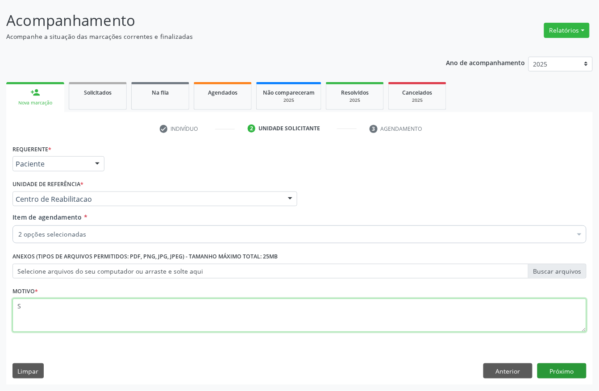
type textarea "S"
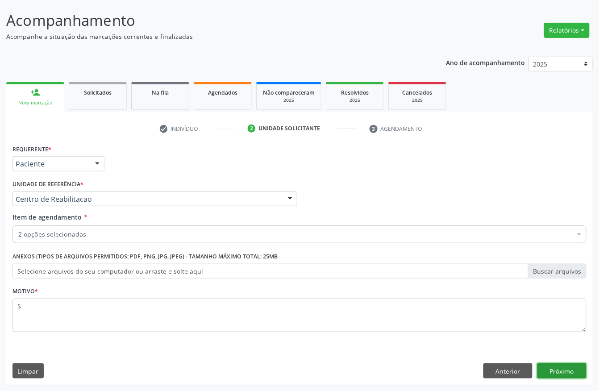
click at [562, 372] on button "Próximo" at bounding box center [561, 370] width 49 height 15
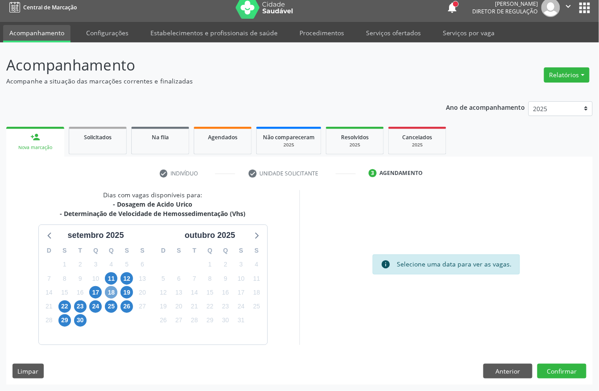
click at [112, 290] on span "18" at bounding box center [111, 292] width 12 height 12
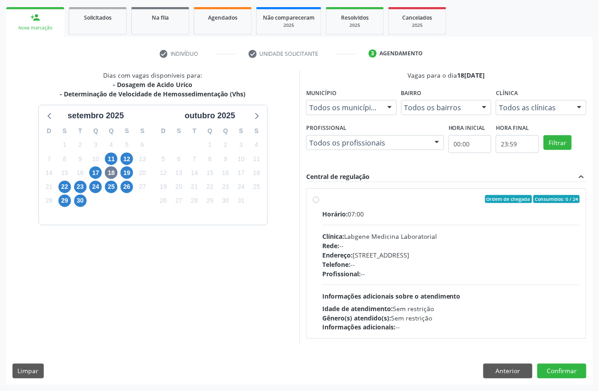
click at [368, 237] on div "Clínica: Labgene Medicina Laboratorial" at bounding box center [450, 236] width 257 height 9
click at [319, 203] on input "Ordem de chegada Consumidos: 0 / 24 Horário: 07:00 Clínica: Labgene Medicina La…" at bounding box center [316, 199] width 6 height 8
radio input "true"
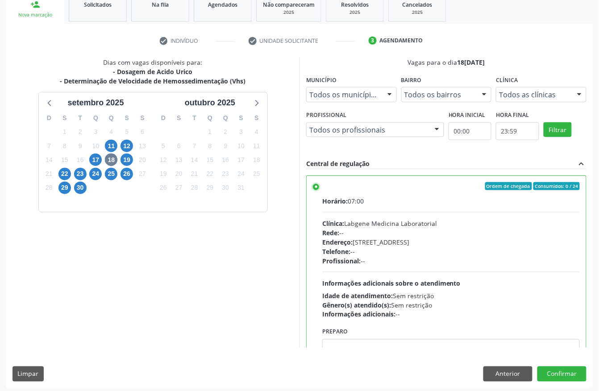
scroll to position [143, 0]
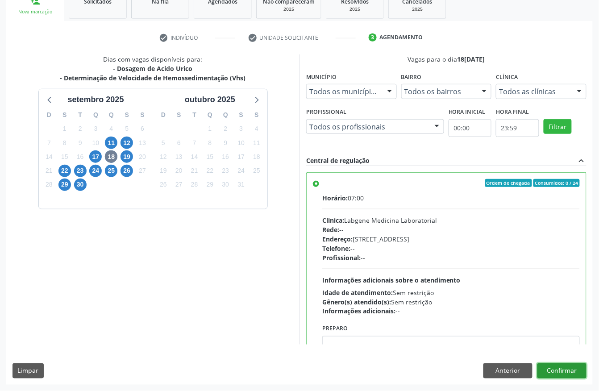
click at [572, 370] on button "Confirmar" at bounding box center [561, 370] width 49 height 15
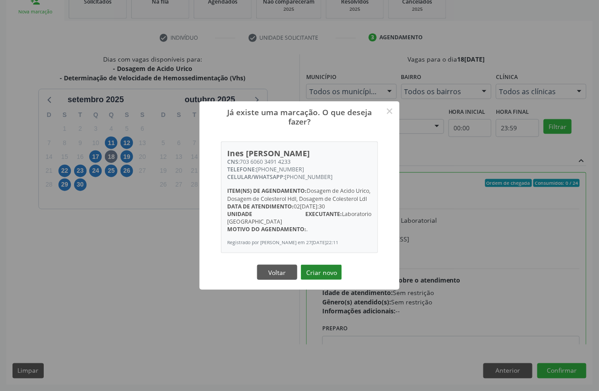
click at [328, 276] on button "Criar novo" at bounding box center [321, 272] width 41 height 15
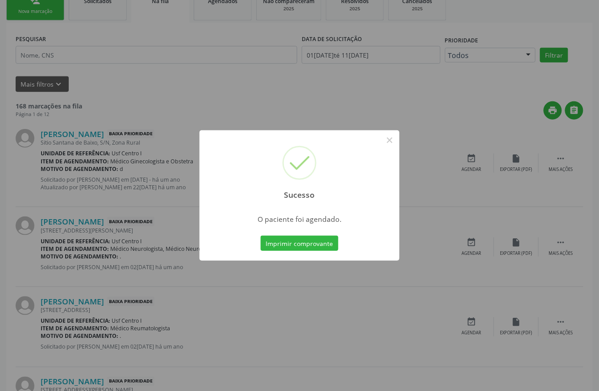
scroll to position [0, 0]
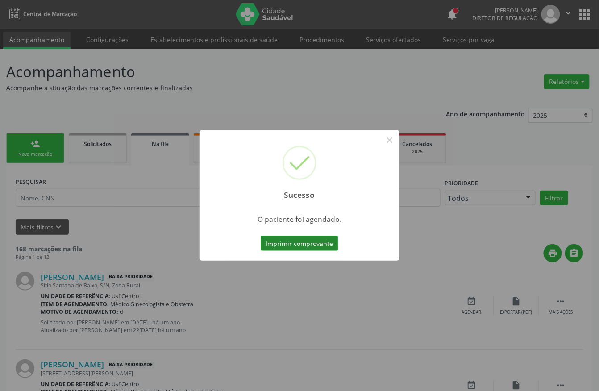
click at [295, 240] on button "Imprimir comprovante" at bounding box center [300, 243] width 78 height 15
